Goal: Task Accomplishment & Management: Use online tool/utility

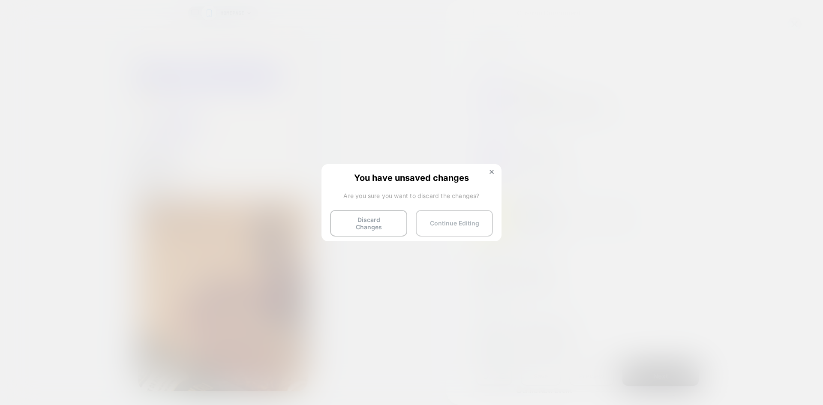
scroll to position [0, 7]
click at [384, 218] on button "Discard Changes" at bounding box center [368, 223] width 77 height 27
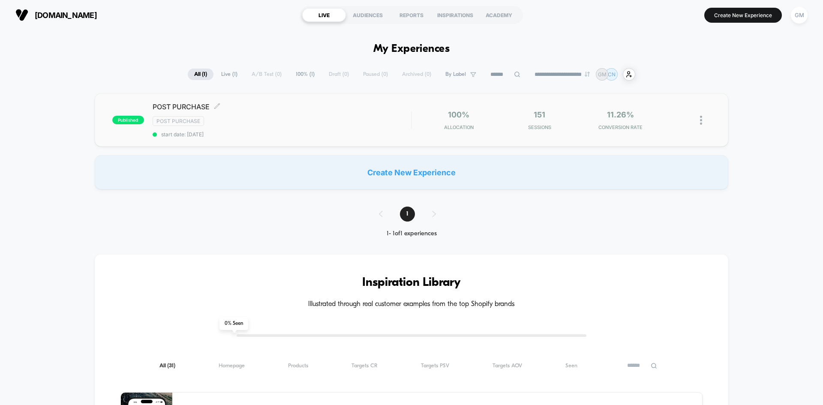
click at [176, 109] on span "POST PURCHASE Click to edit experience details" at bounding box center [282, 106] width 259 height 9
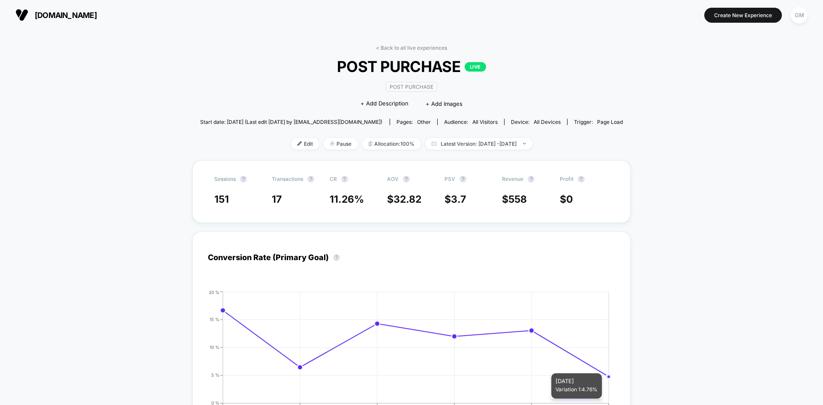
scroll to position [86, 0]
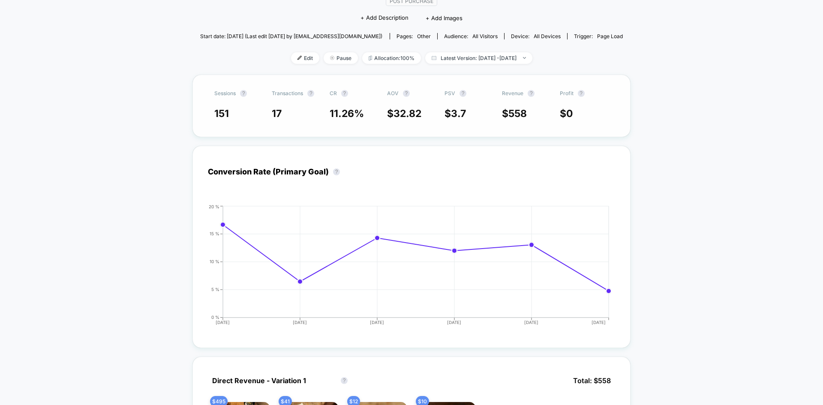
click at [456, 111] on span "3.7" at bounding box center [458, 114] width 15 height 12
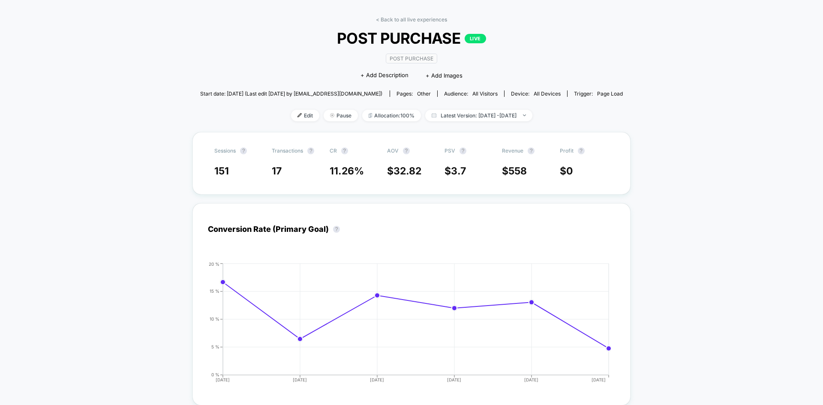
scroll to position [0, 0]
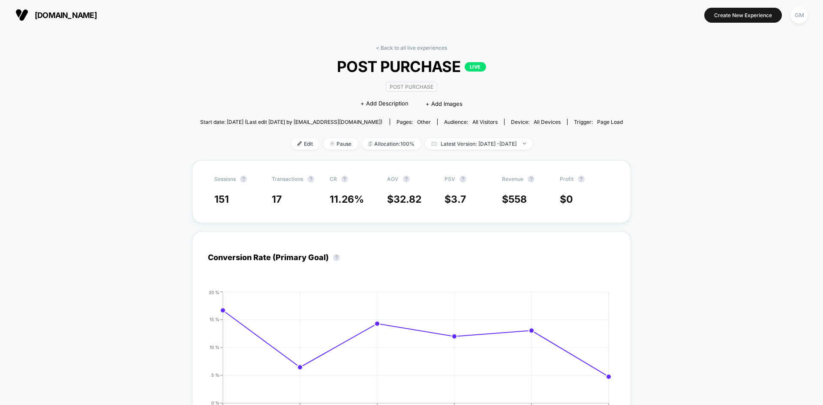
click at [287, 151] on div "< Back to all live experiences POST PURCHASE LIVE Post Purchase Click to edit e…" at bounding box center [411, 103] width 423 height 116
click at [298, 145] on img at bounding box center [300, 144] width 4 height 4
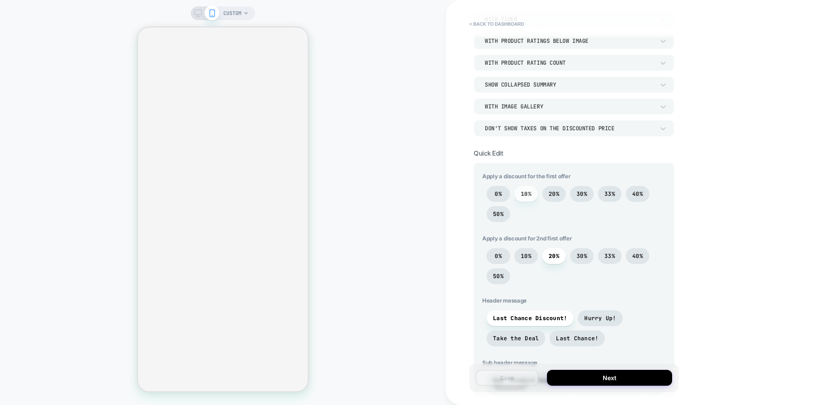
scroll to position [214, 0]
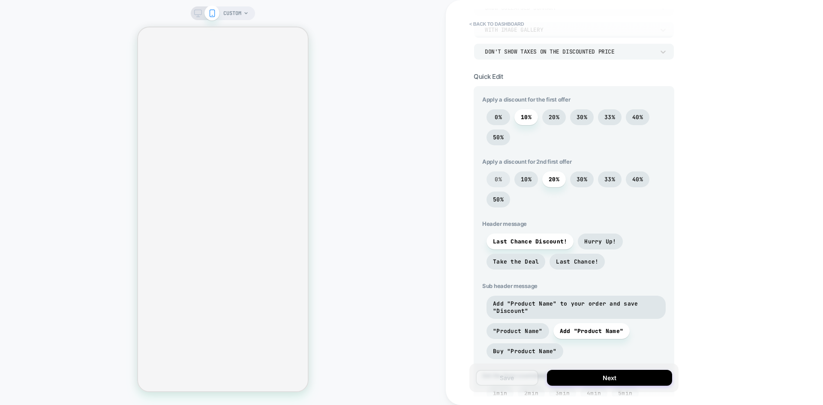
click at [503, 178] on span "0%" at bounding box center [499, 180] width 24 height 16
click at [521, 152] on div "Apply a discount for the first offer 0% 10% 20% 30% 33% 40% 50% Apply a discoun…" at bounding box center [574, 261] width 184 height 330
click at [496, 115] on span "0%" at bounding box center [498, 117] width 7 height 7
click at [528, 183] on span "10%" at bounding box center [526, 179] width 11 height 7
click at [523, 117] on span "10%" at bounding box center [526, 117] width 11 height 7
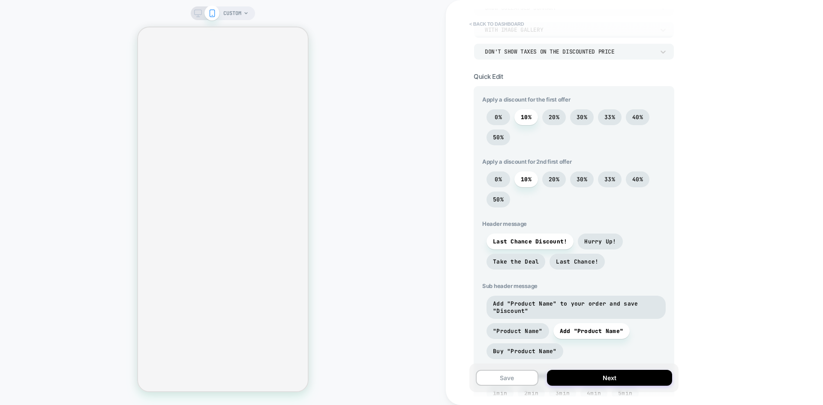
click at [481, 24] on button "< back to dashboard" at bounding box center [496, 24] width 63 height 14
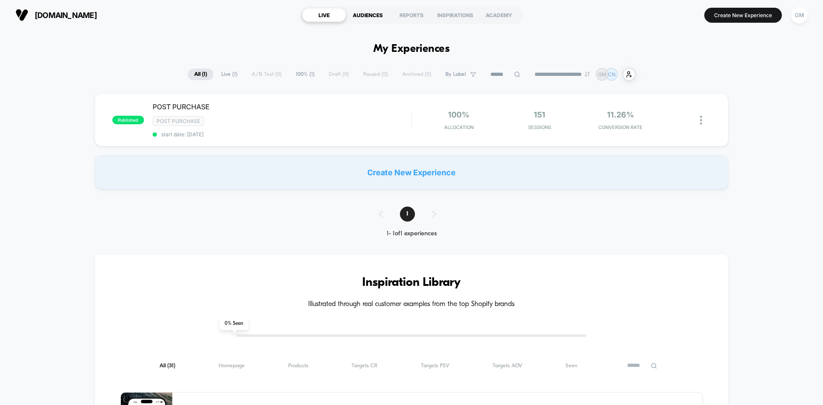
click at [372, 12] on div "AUDIENCES" at bounding box center [368, 15] width 44 height 14
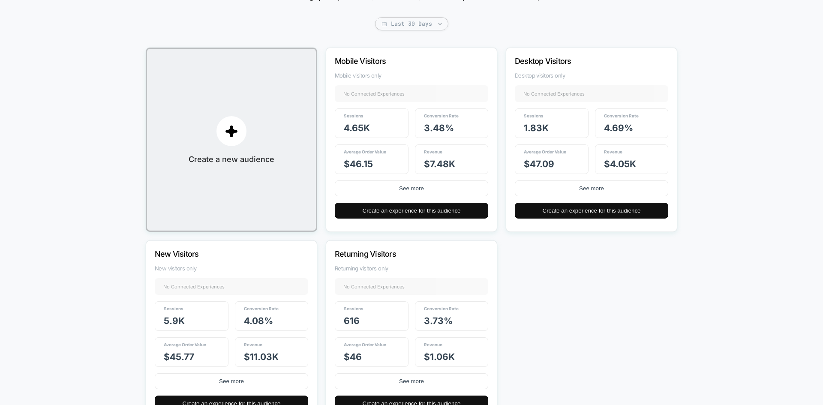
scroll to position [86, 0]
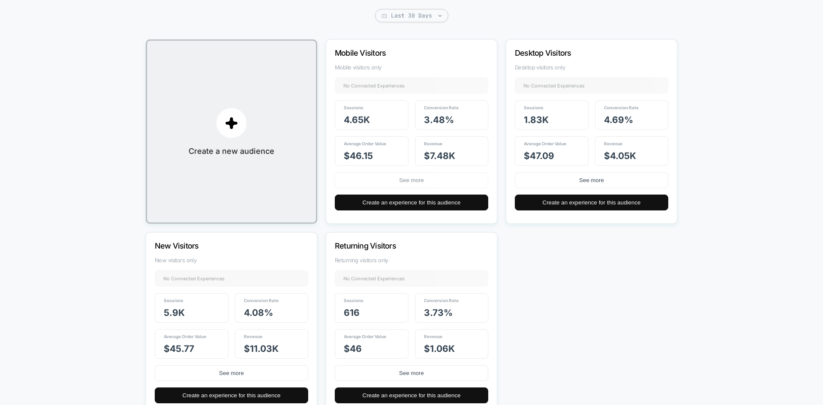
click at [412, 181] on button "See more" at bounding box center [412, 180] width 154 height 16
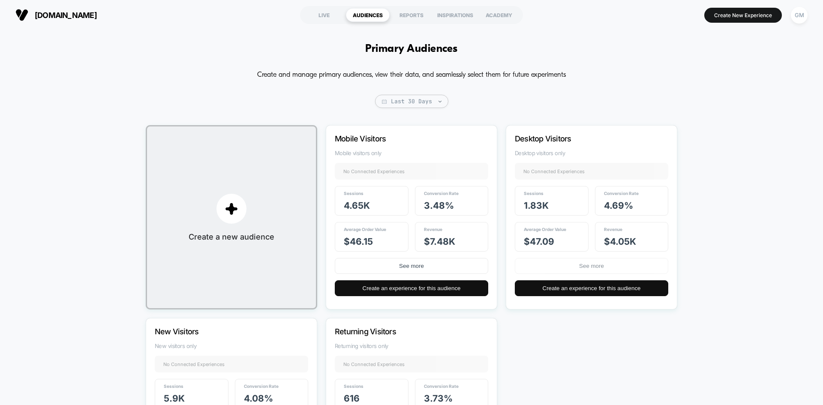
click at [580, 269] on button "See more" at bounding box center [592, 266] width 154 height 16
click at [410, 289] on button "Create an experience for this audience" at bounding box center [412, 288] width 154 height 16
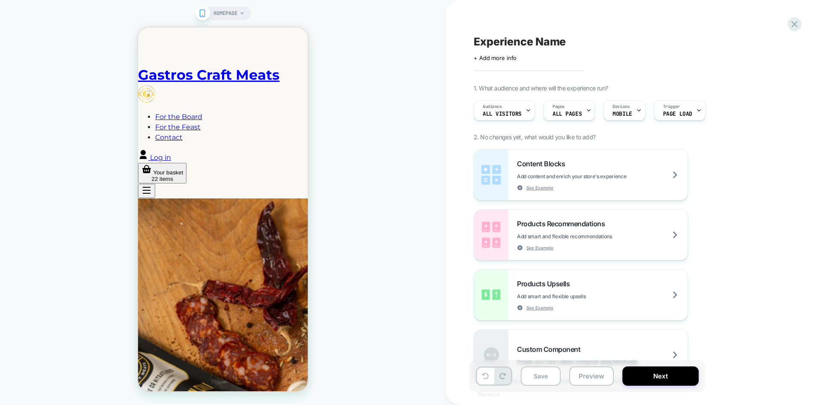
click at [244, 13] on icon at bounding box center [242, 13] width 5 height 5
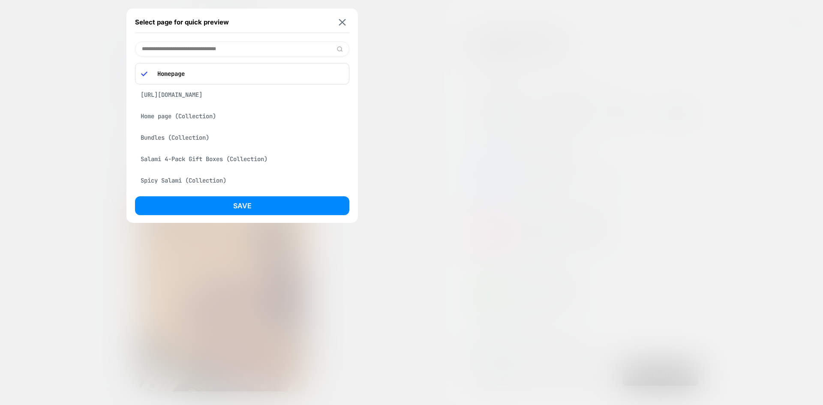
click at [260, 69] on div "Homepage" at bounding box center [242, 73] width 214 height 21
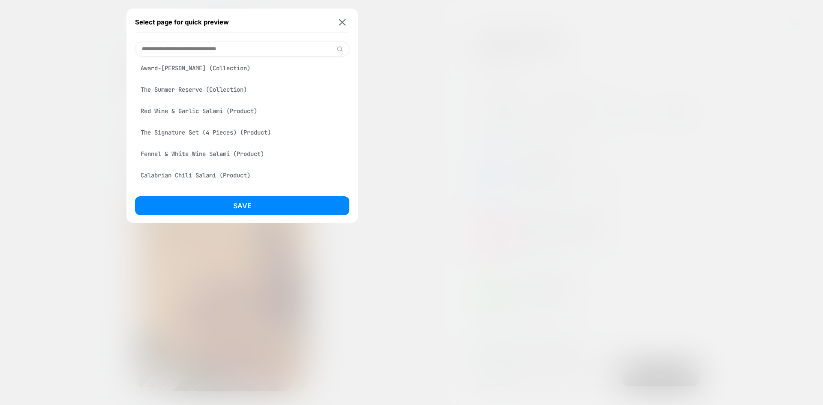
scroll to position [257, 0]
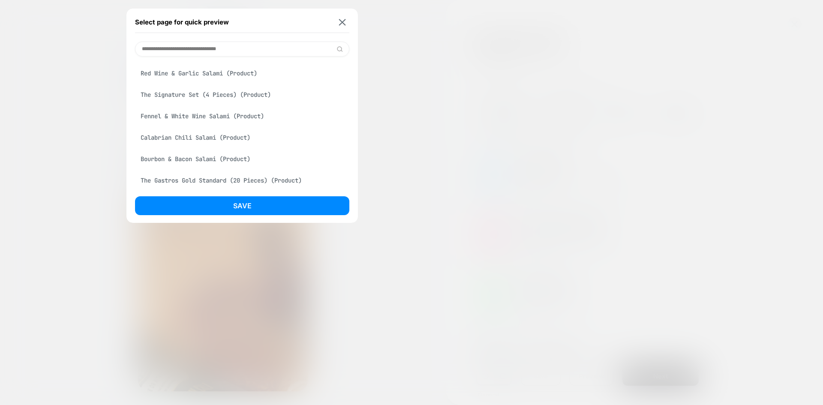
click at [190, 72] on div "Red Wine & Garlic Salami (Product)" at bounding box center [242, 73] width 214 height 16
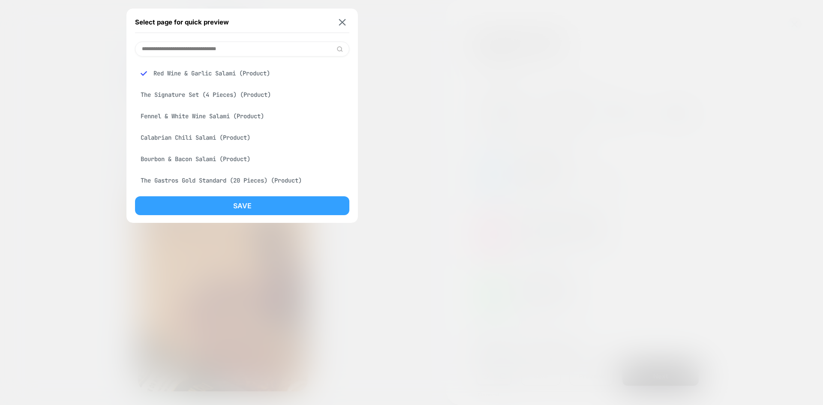
click at [225, 207] on button "Save" at bounding box center [242, 205] width 214 height 19
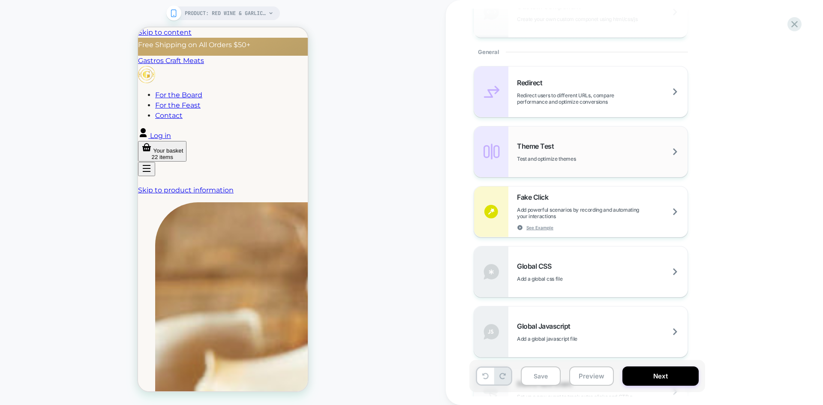
scroll to position [0, 0]
click at [579, 150] on div "Theme Test Test and optimize themes" at bounding box center [602, 152] width 171 height 20
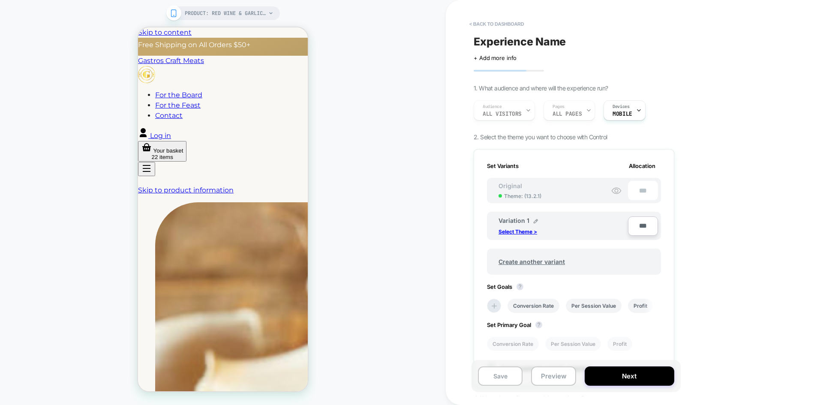
scroll to position [0, 1]
click at [475, 25] on button "< back to dashboard" at bounding box center [496, 24] width 63 height 14
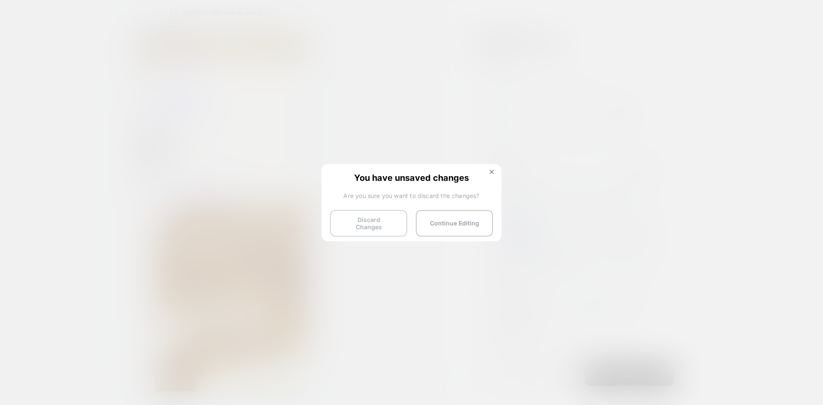
click at [375, 221] on button "Discard Changes" at bounding box center [368, 223] width 77 height 27
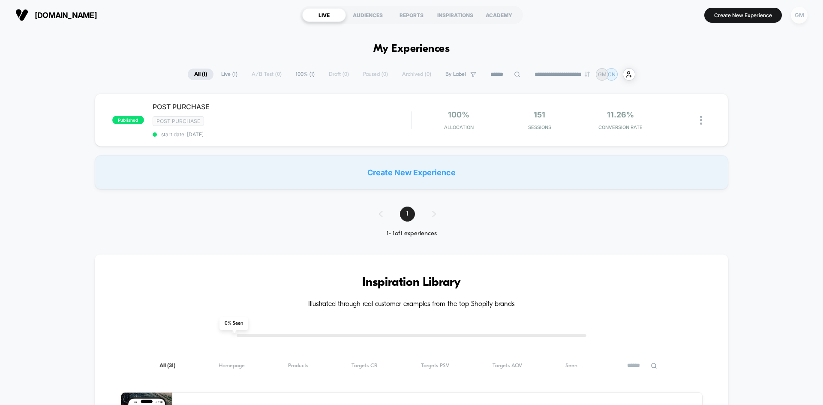
click at [799, 13] on div "GM" at bounding box center [799, 15] width 17 height 17
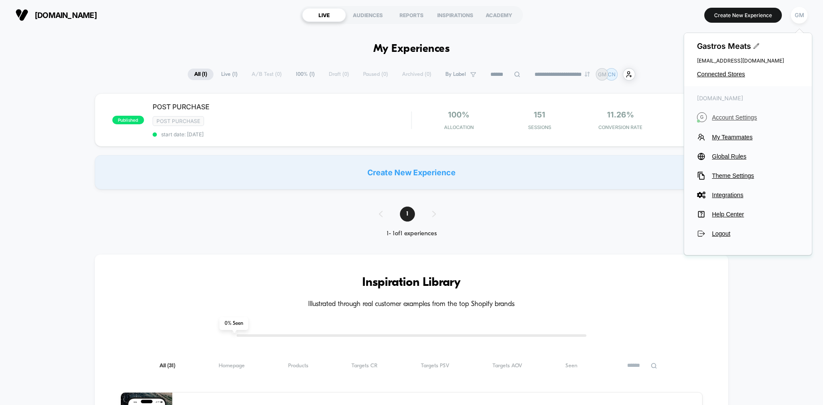
click at [730, 119] on span "Account Settings" at bounding box center [755, 117] width 87 height 7
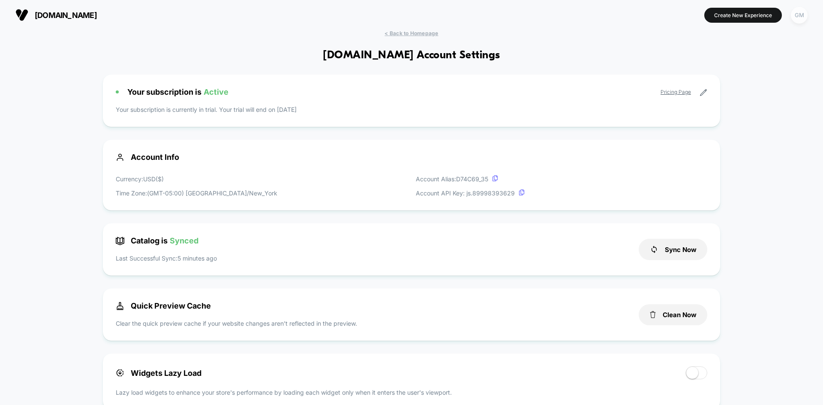
click at [804, 12] on div "GM" at bounding box center [799, 15] width 17 height 17
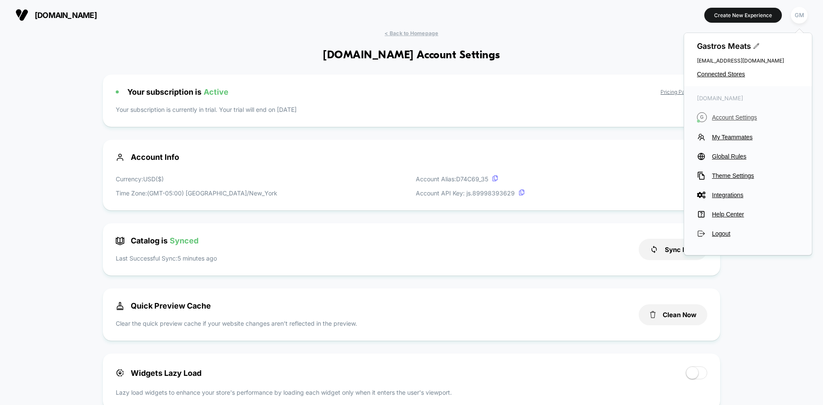
click at [731, 118] on span "Account Settings" at bounding box center [755, 117] width 87 height 7
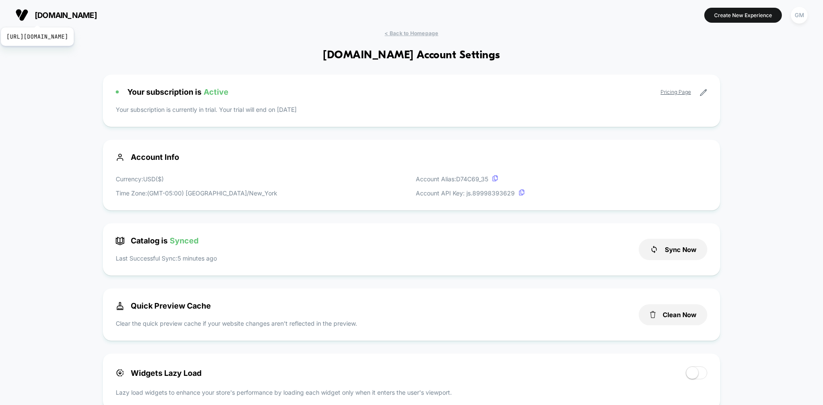
click at [55, 16] on span "[DOMAIN_NAME]" at bounding box center [66, 15] width 62 height 9
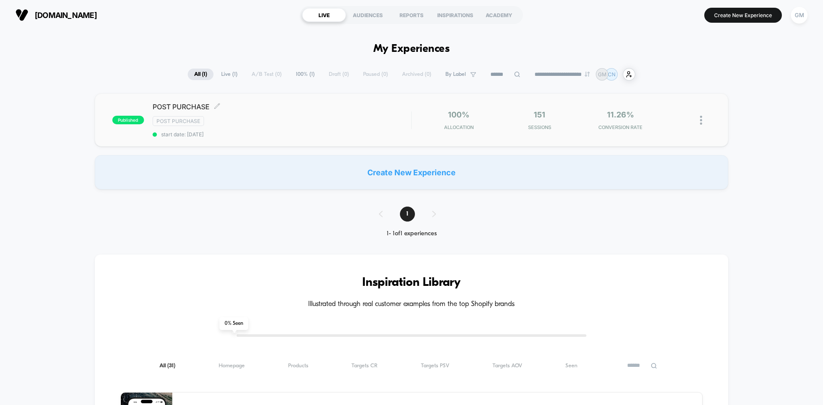
click at [253, 120] on div "Post Purchase" at bounding box center [282, 121] width 259 height 10
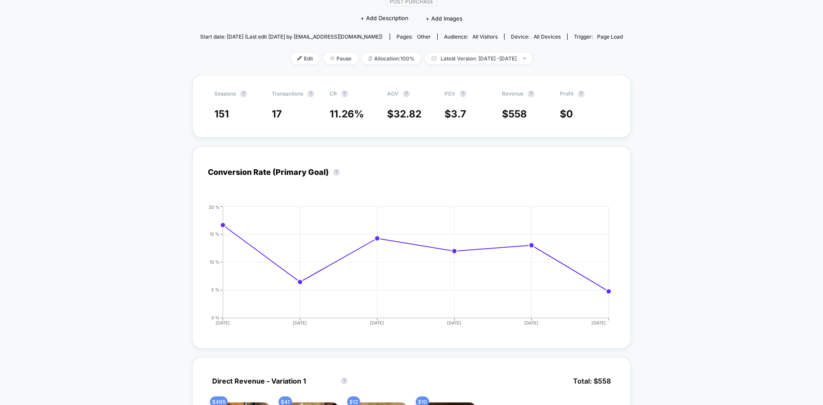
scroll to position [86, 0]
click at [434, 61] on span "Latest Version: [DATE] - [DATE]" at bounding box center [478, 58] width 107 height 12
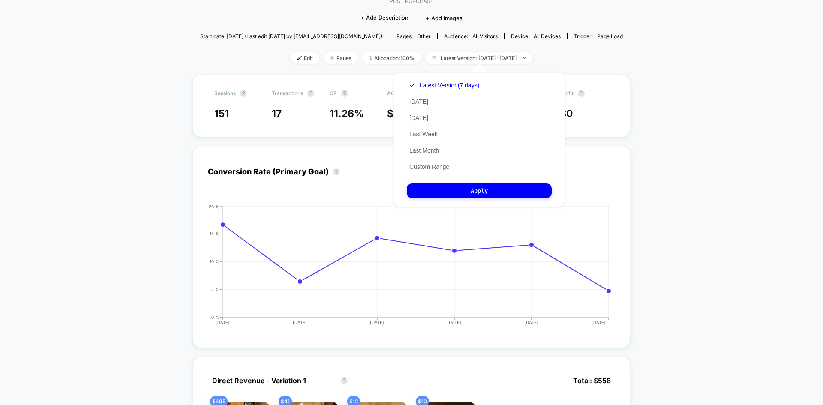
click at [429, 162] on div "Latest Version (7 days) [DATE] [DATE] Last Week Last Month Custom Range" at bounding box center [444, 126] width 75 height 98
click at [430, 166] on button "Custom Range" at bounding box center [429, 167] width 45 height 8
